Goal: Complete application form

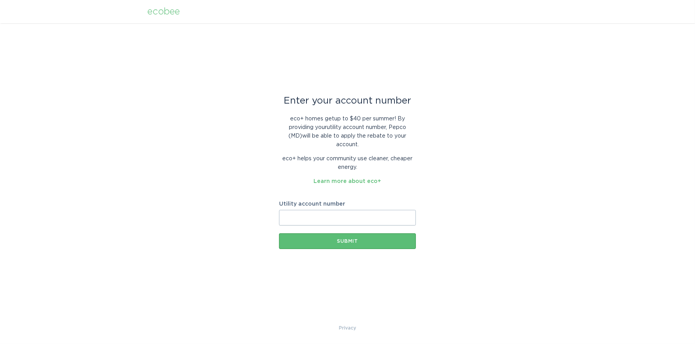
click at [341, 217] on input "Utility account number" at bounding box center [347, 218] width 137 height 16
paste input "55030658276"
type input "55030658276"
click at [361, 240] on div "Submit" at bounding box center [347, 241] width 129 height 5
